Goal: Navigation & Orientation: Go to known website

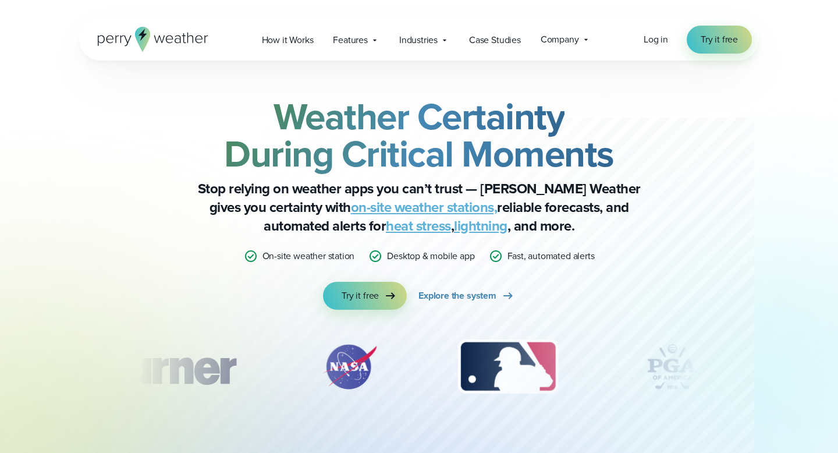
click at [658, 48] on div "Log in Try it free" at bounding box center [698, 40] width 108 height 28
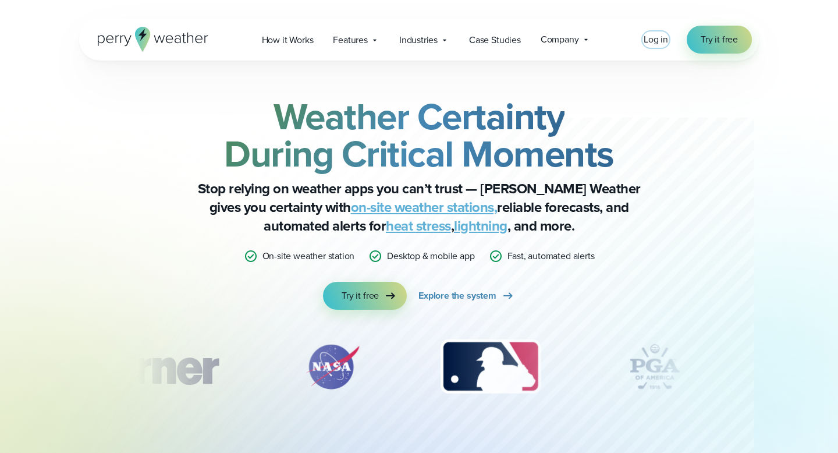
click at [658, 43] on span "Log in" at bounding box center [656, 39] width 24 height 13
